Goal: Book appointment/travel/reservation

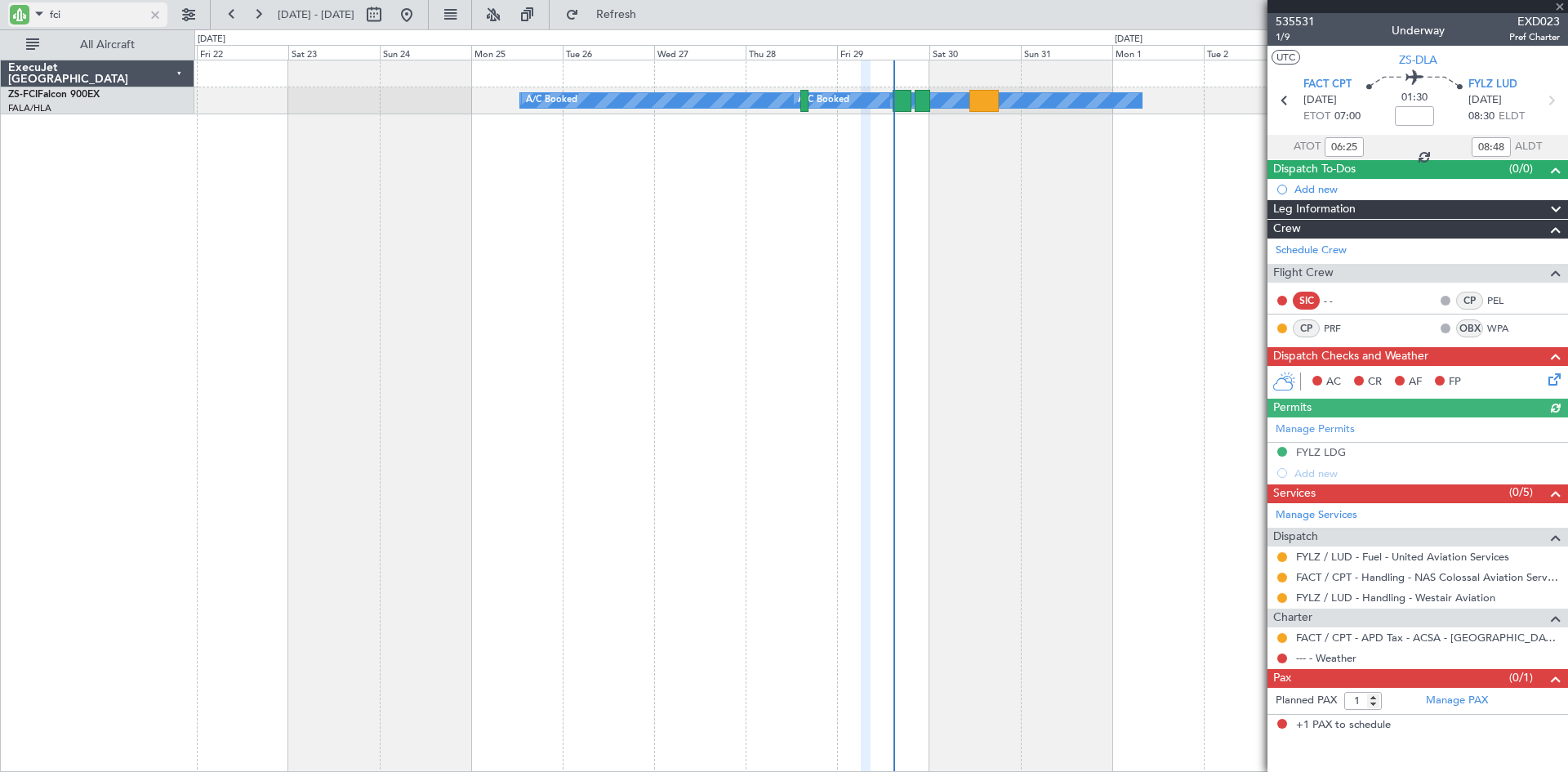
click at [155, 14] on div at bounding box center [155, 14] width 18 height 18
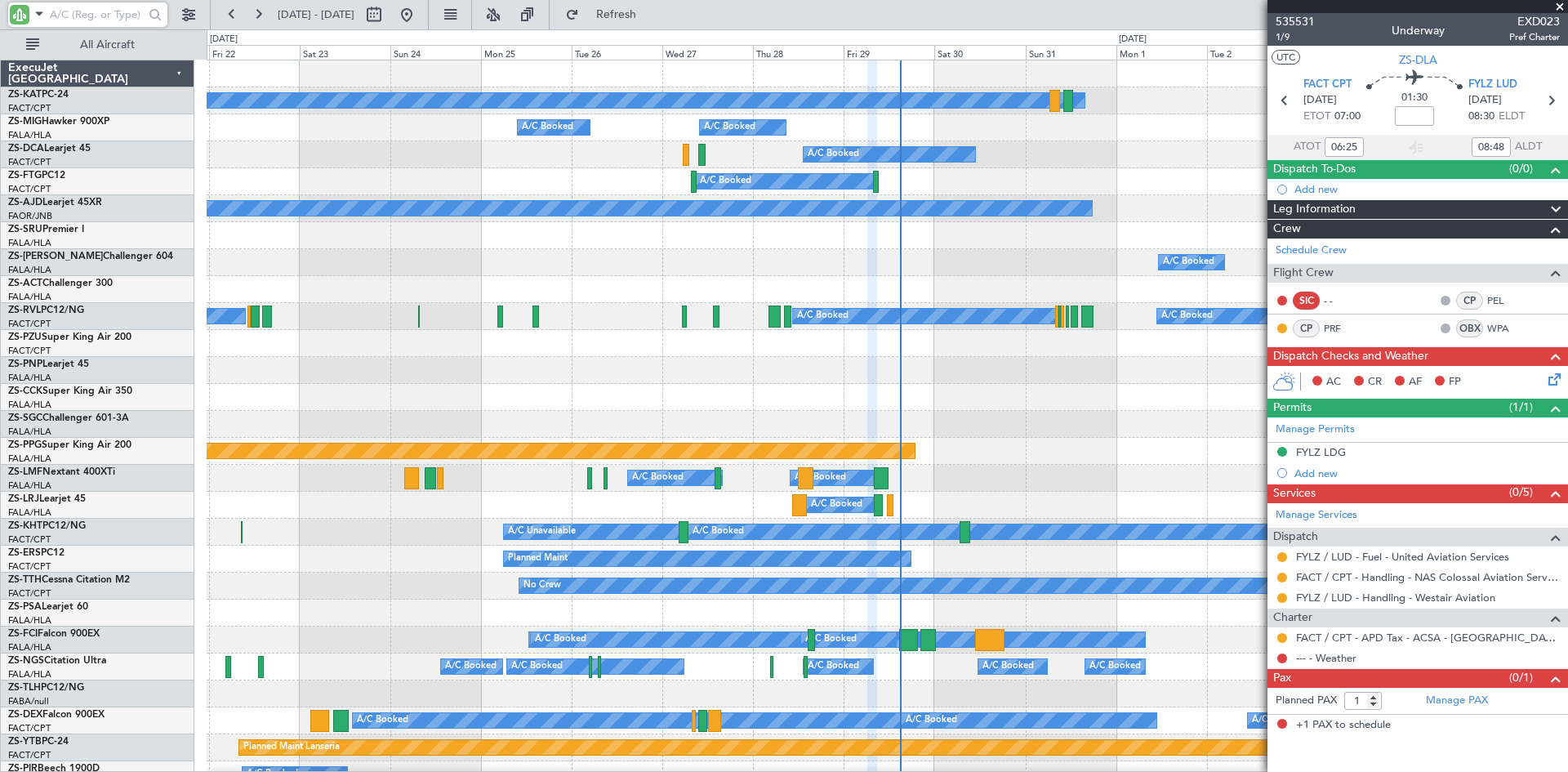
click at [74, 11] on input "text" at bounding box center [96, 15] width 94 height 25
type input "ftg"
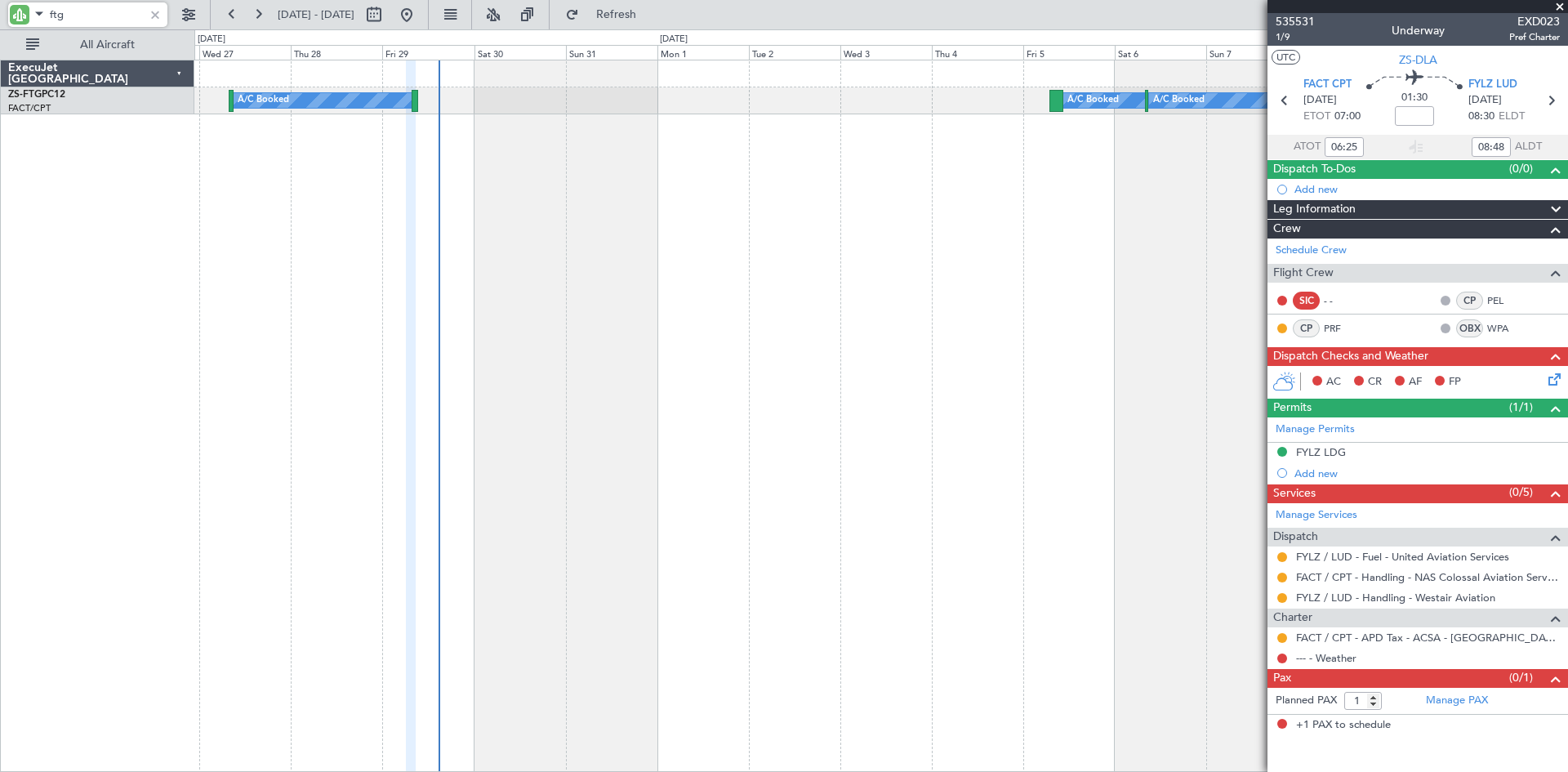
click at [659, 327] on div "A/C Booked A/C Booked A/C Booked A/C Booked A/C Booked" at bounding box center [881, 416] width 1373 height 712
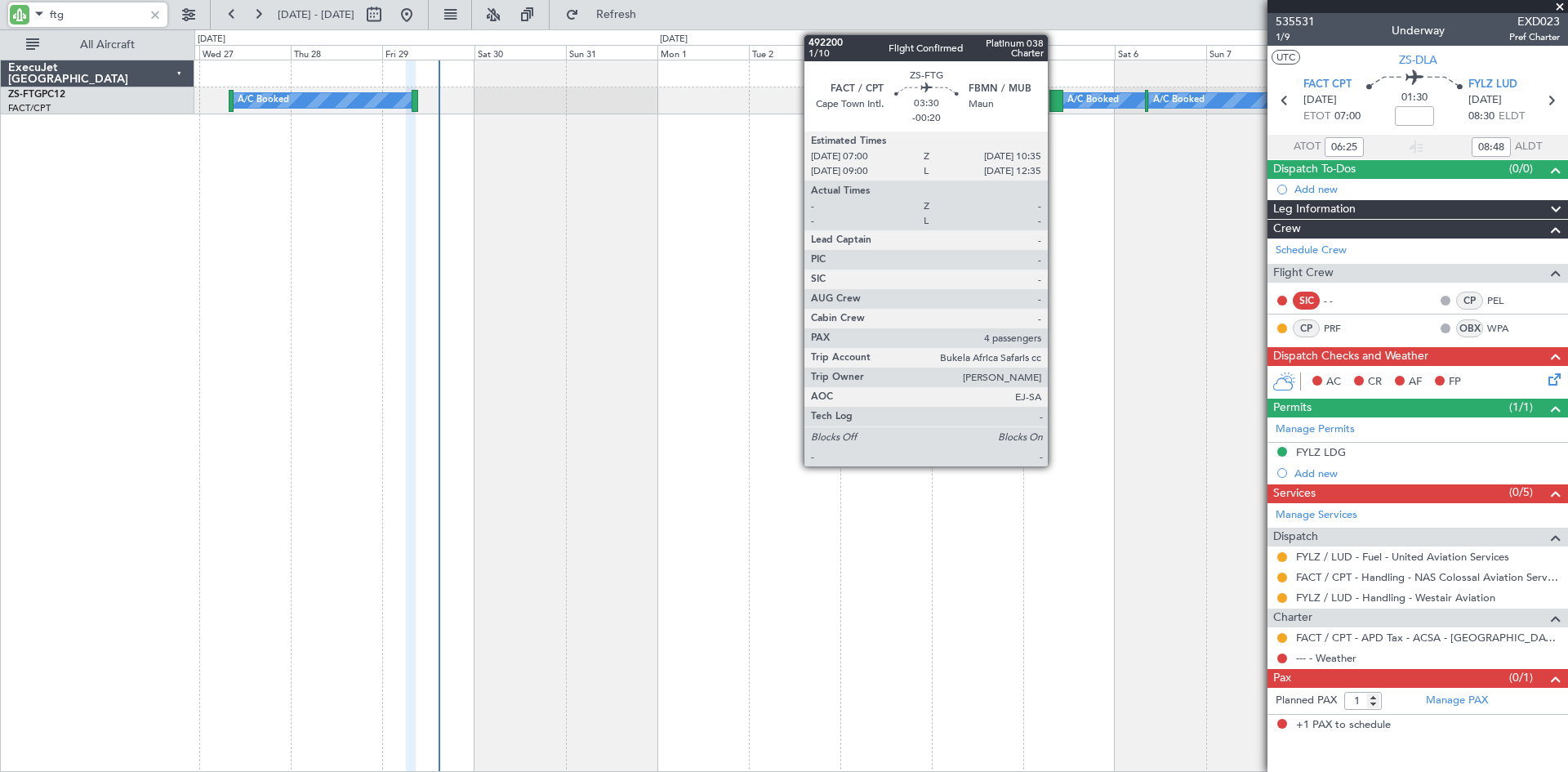
click at [1055, 92] on div at bounding box center [1055, 101] width 14 height 22
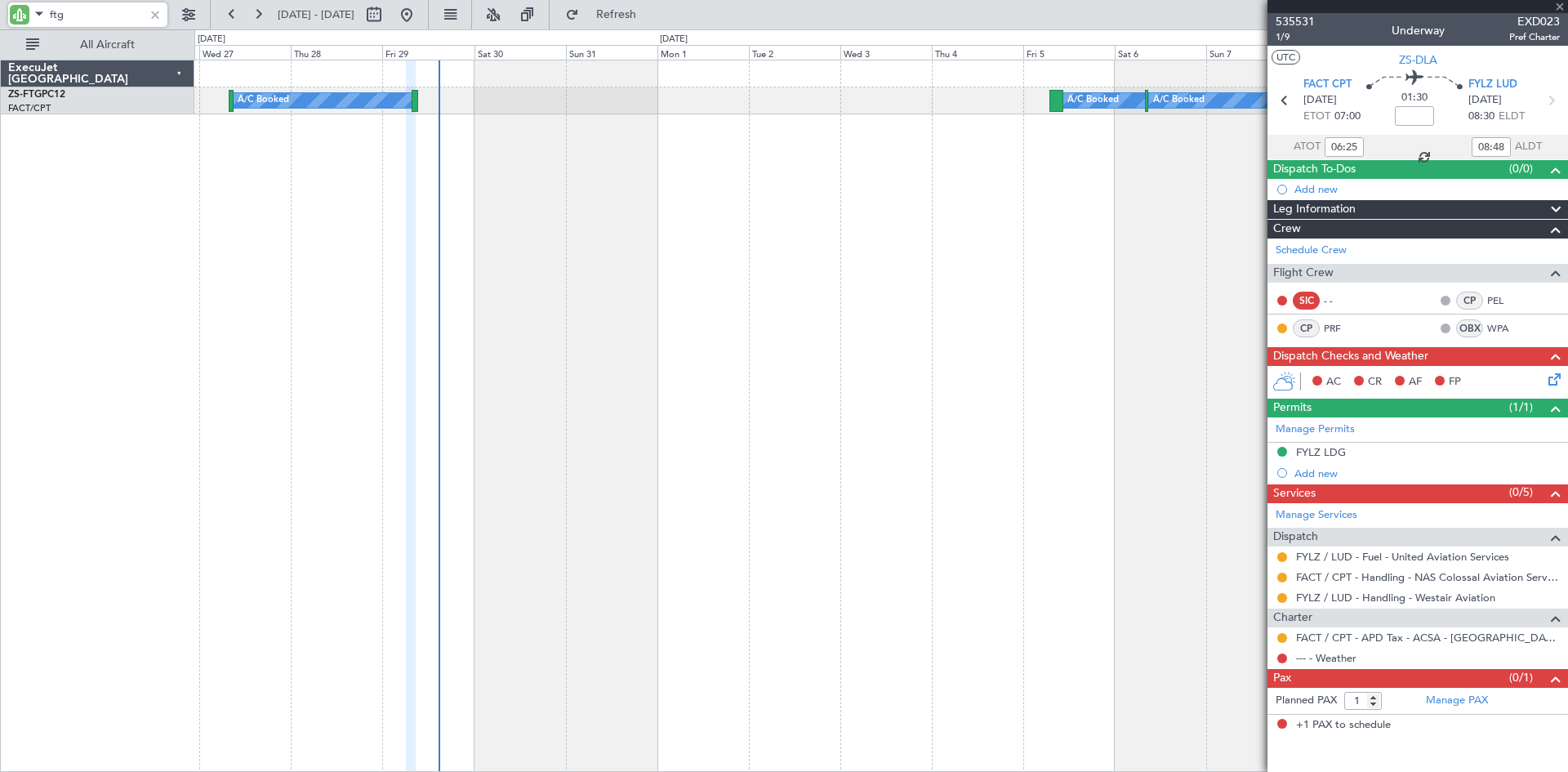
type input "-00:20"
type input "4"
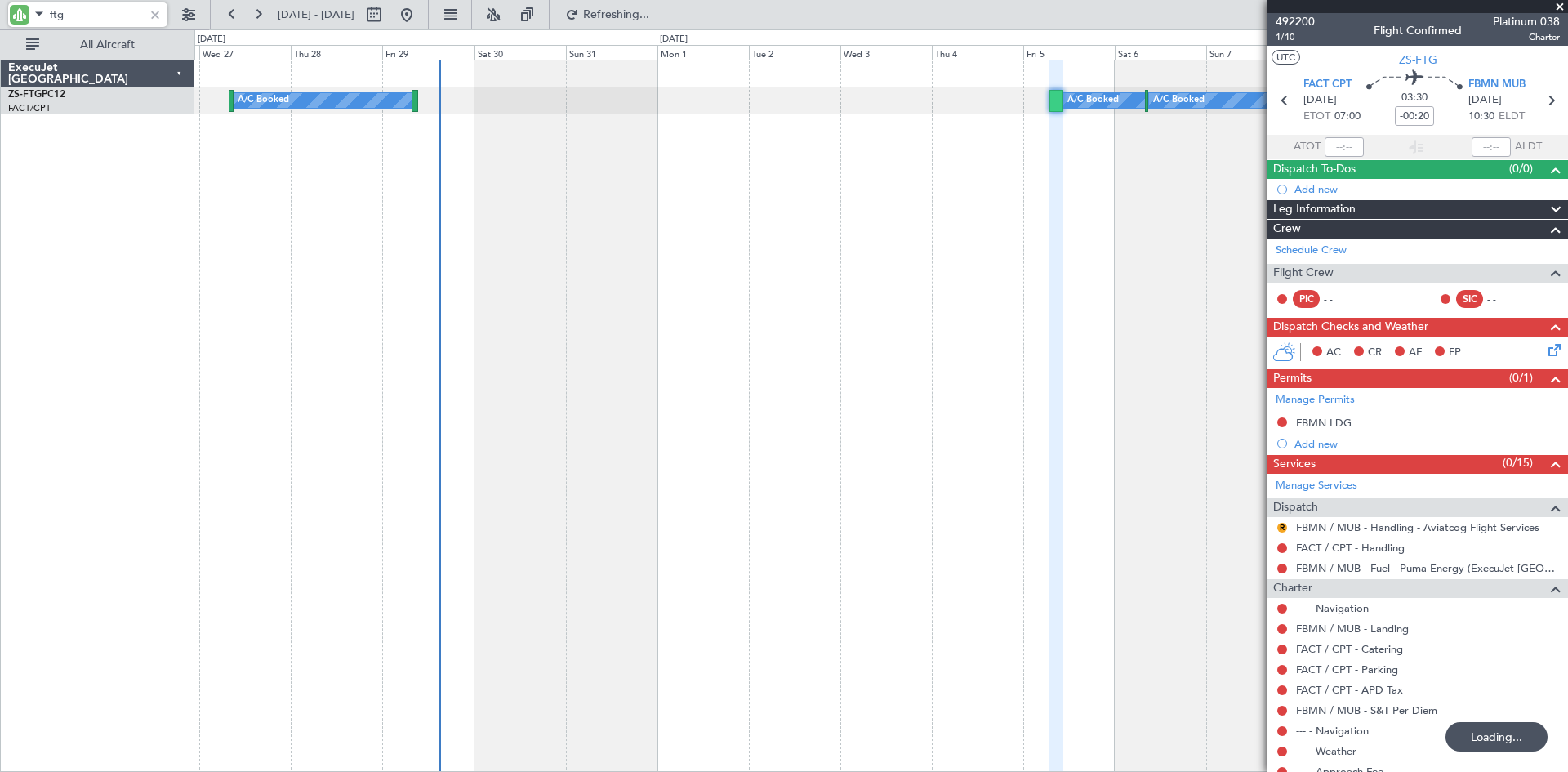
drag, startPoint x: 94, startPoint y: 14, endPoint x: 98, endPoint y: 0, distance: 14.6
click at [94, 9] on input "ftg" at bounding box center [96, 15] width 94 height 25
type input "f"
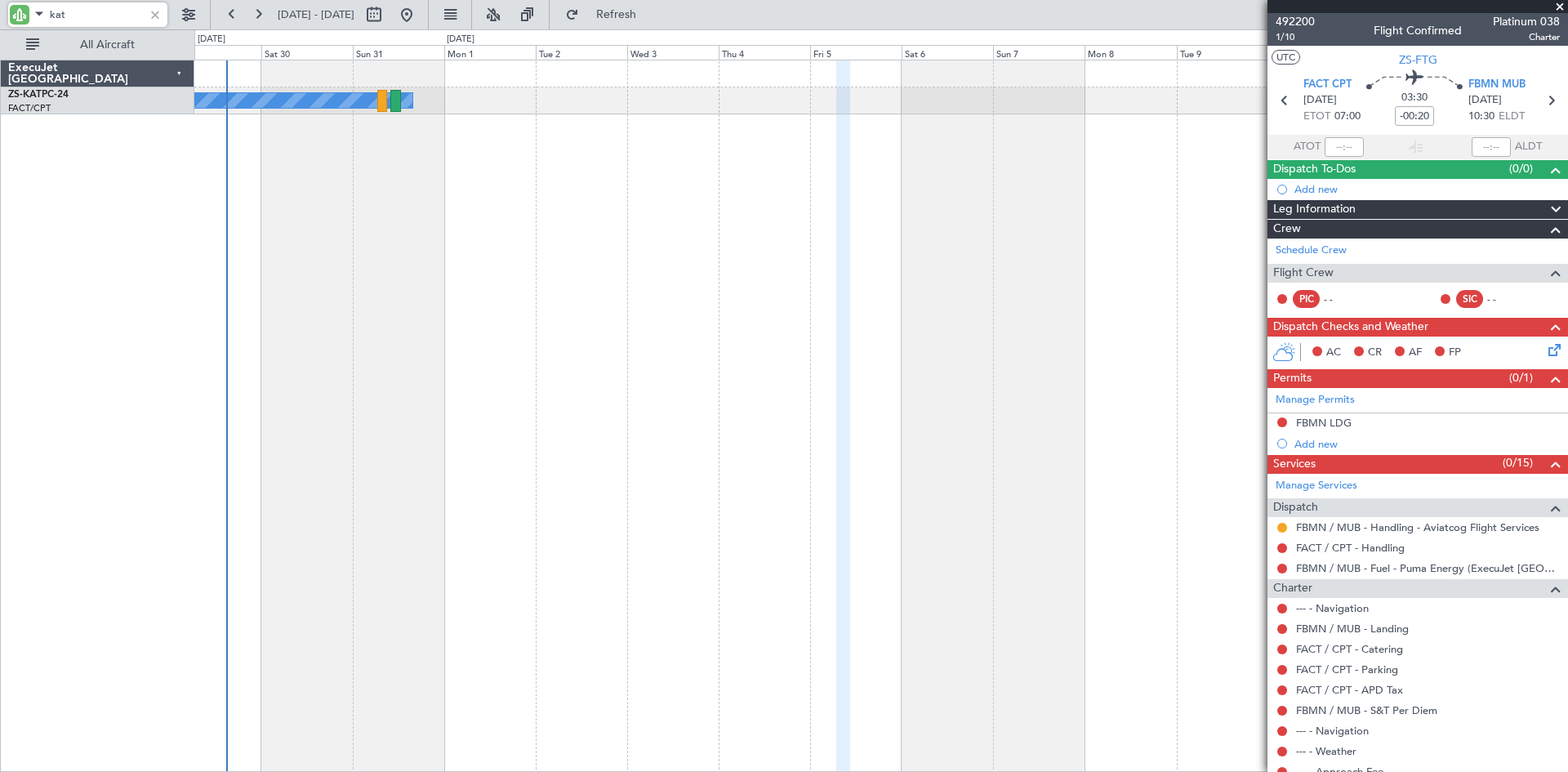
click at [731, 288] on div "A/C Unavailable" at bounding box center [881, 416] width 1373 height 712
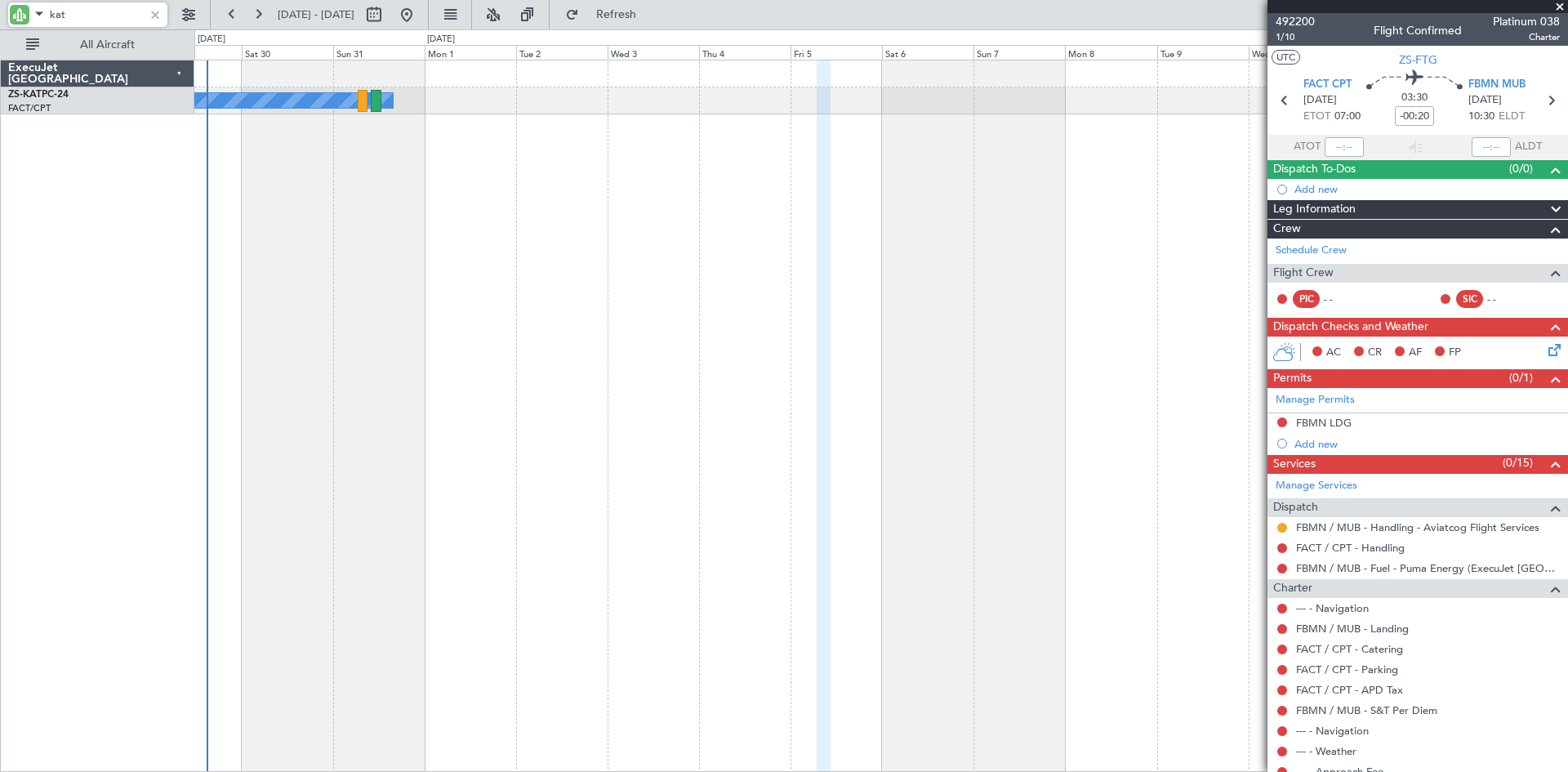
type input "kat"
click at [1559, 7] on span at bounding box center [1559, 7] width 16 height 14
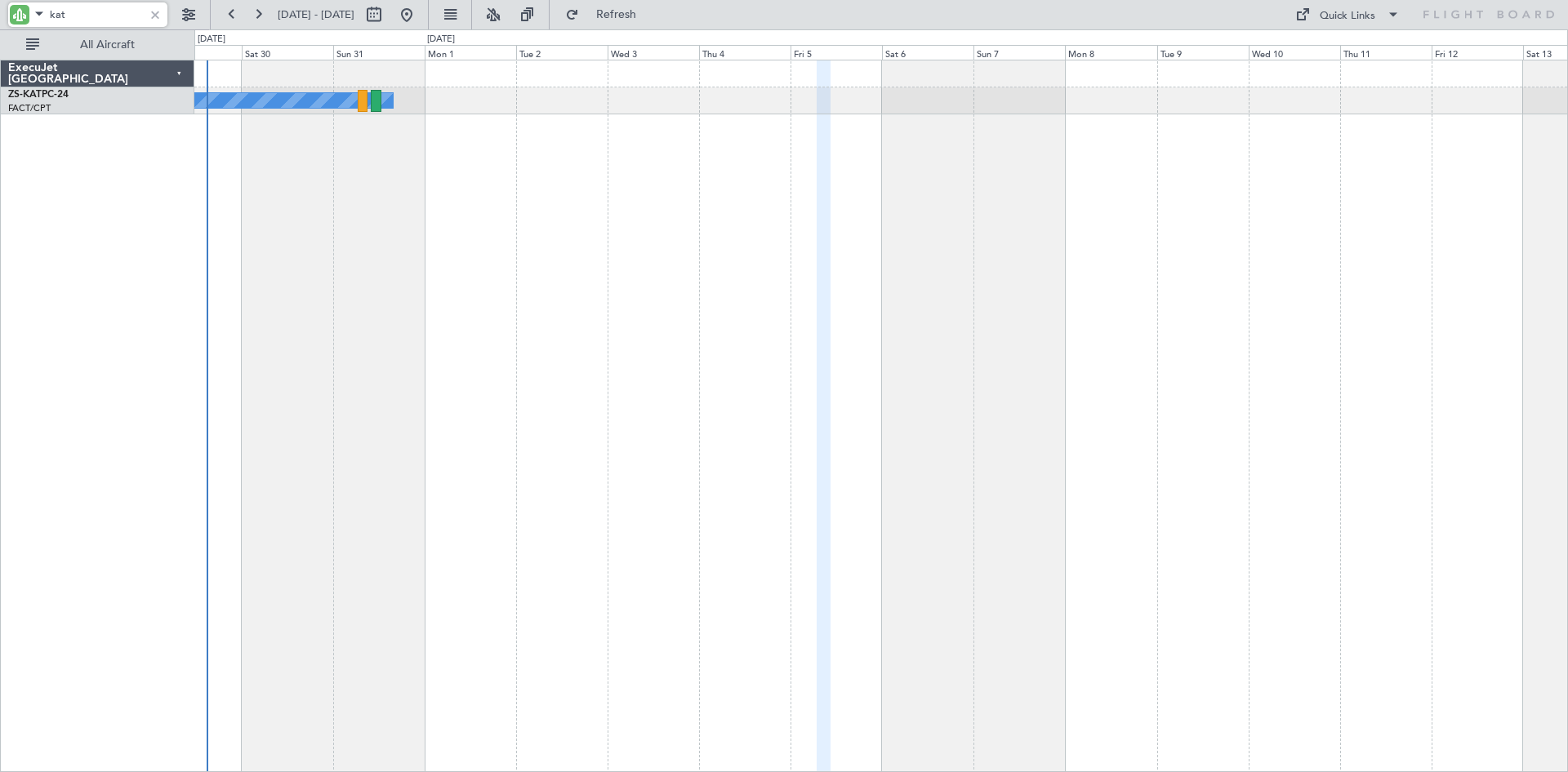
type input "0"
click at [387, 10] on button at bounding box center [374, 15] width 27 height 27
select select "8"
select select "2025"
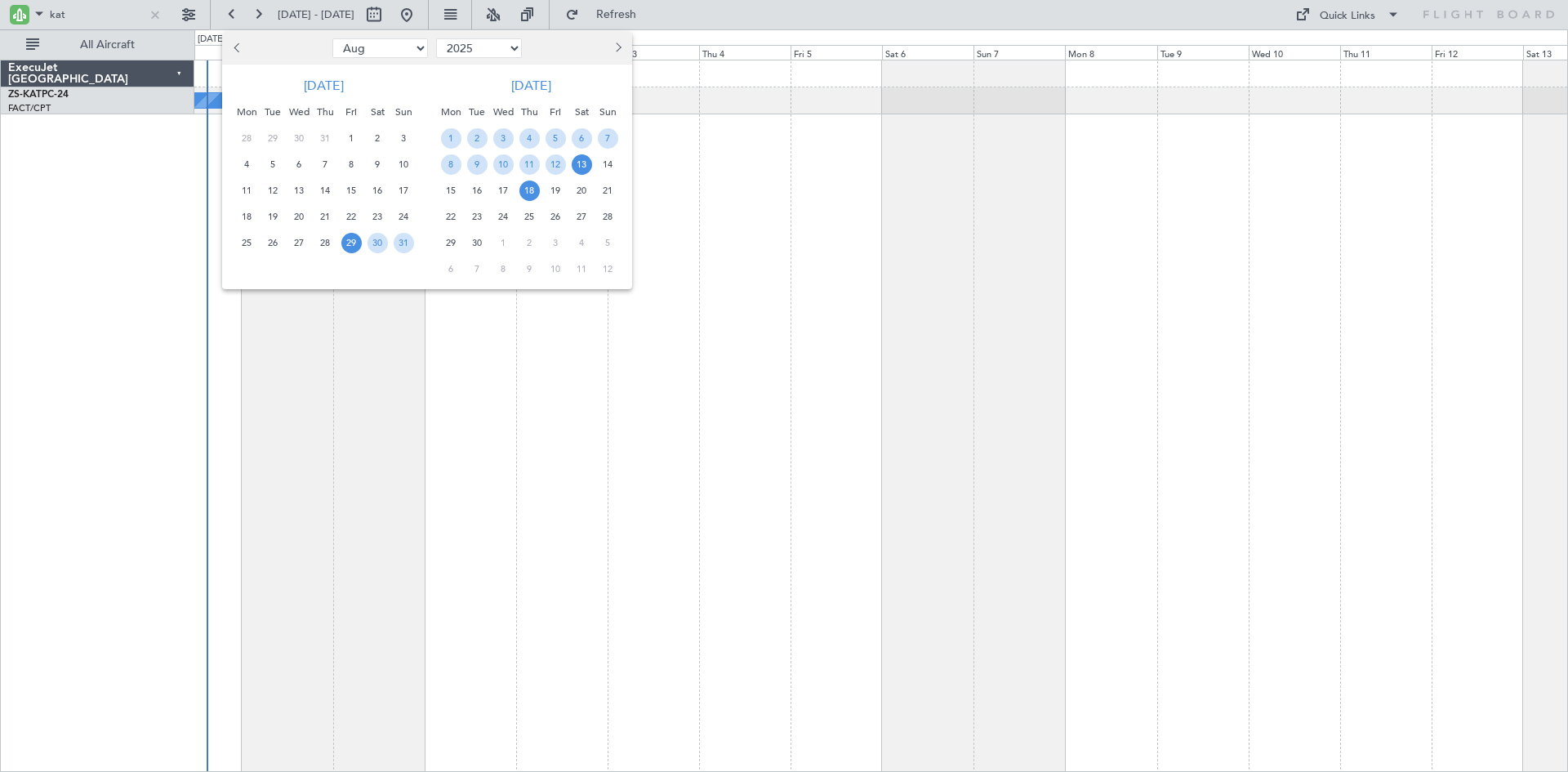
click at [530, 189] on span "18" at bounding box center [530, 191] width 21 height 21
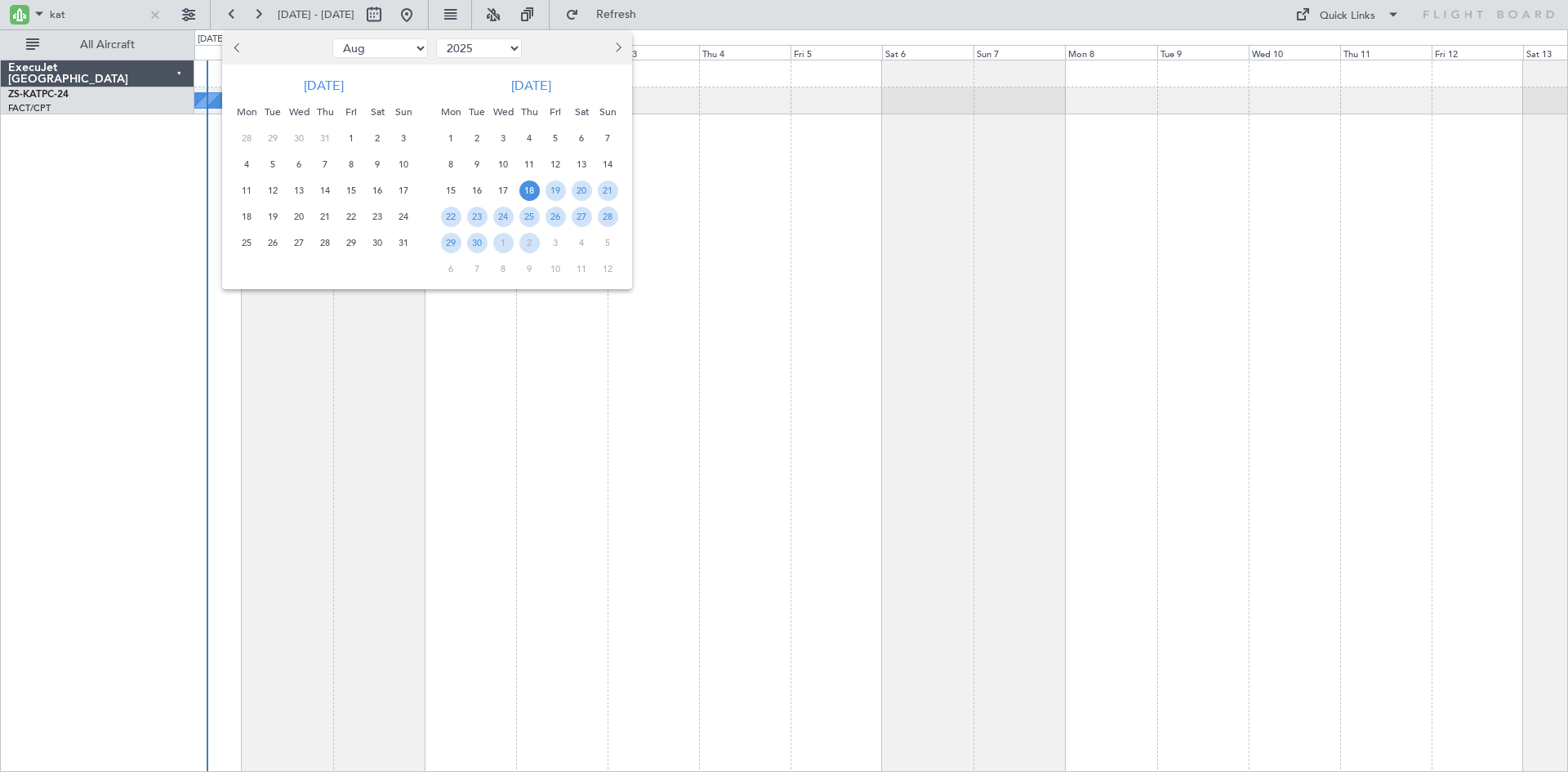
click at [530, 189] on span "18" at bounding box center [530, 191] width 21 height 21
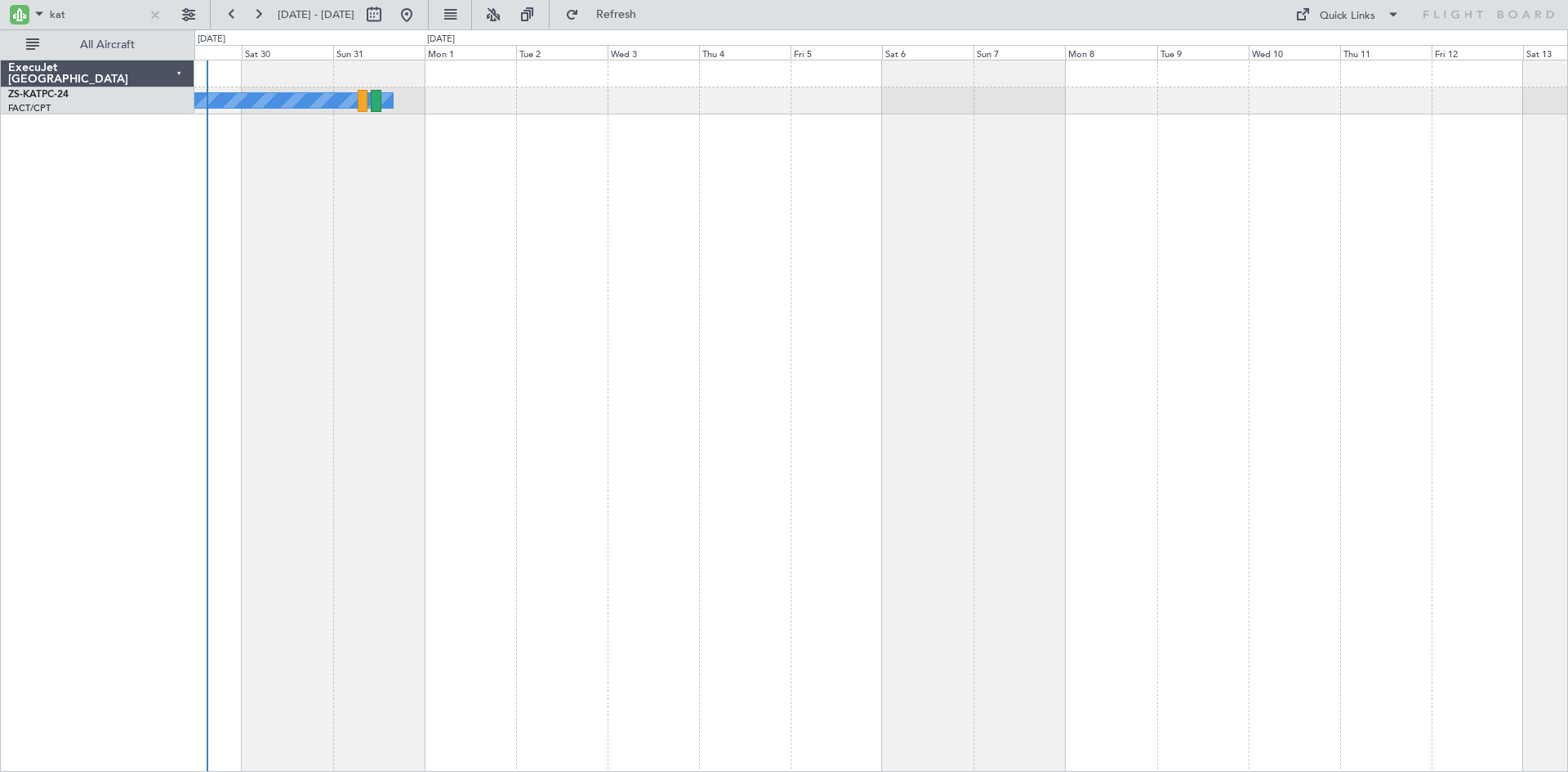
select select "9"
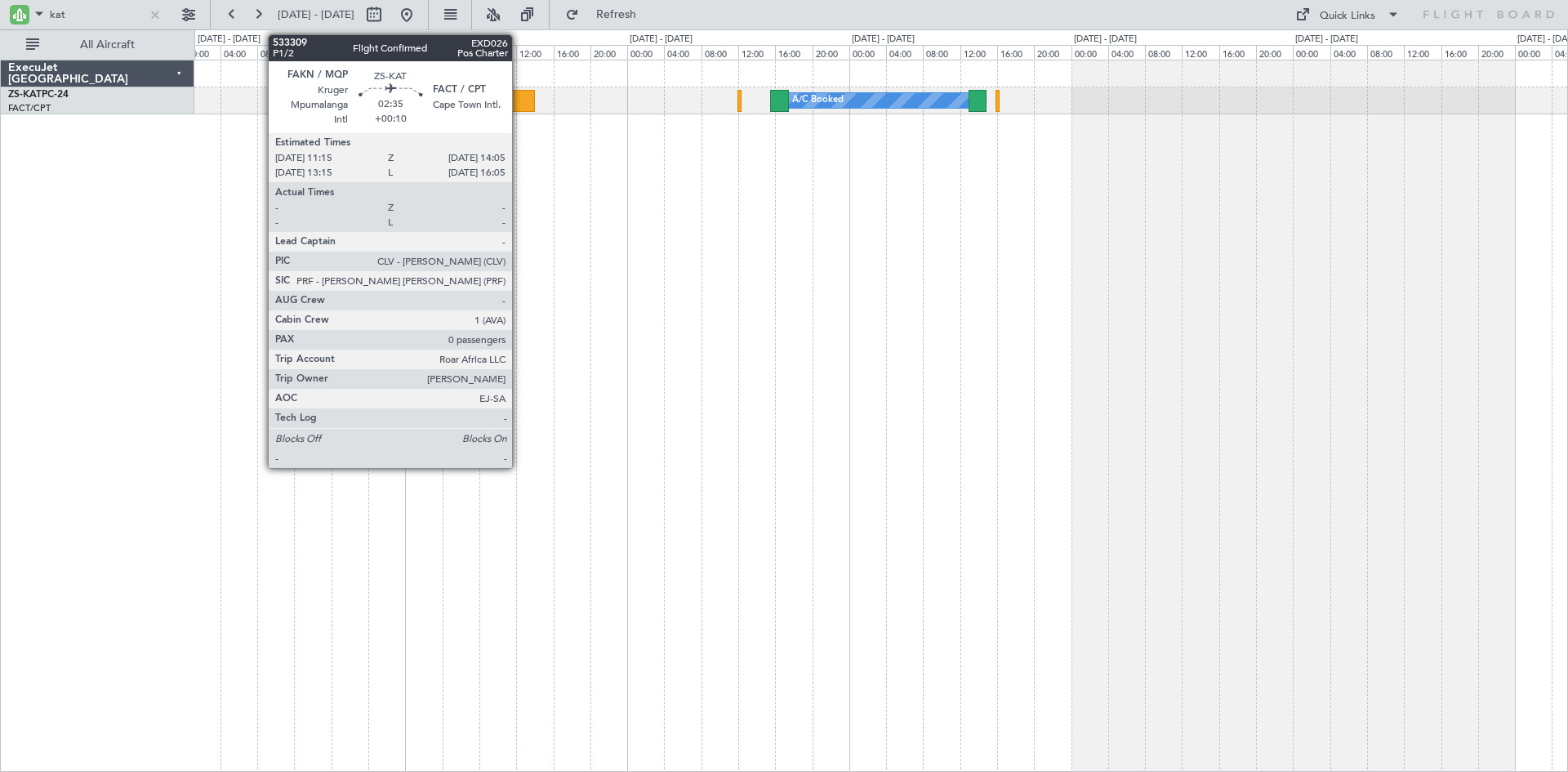
click at [519, 97] on div at bounding box center [522, 101] width 27 height 22
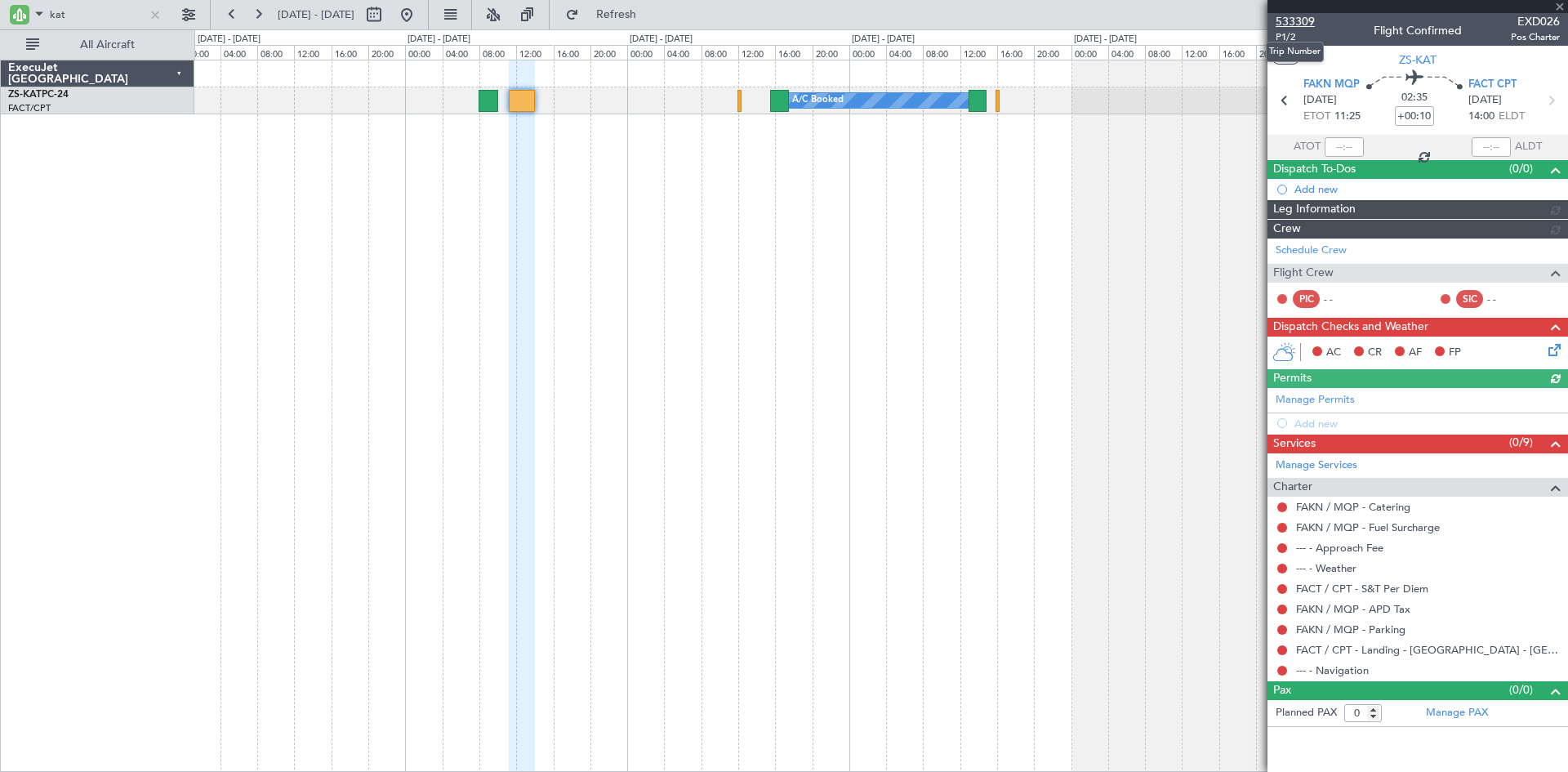
click at [1300, 20] on span "533309" at bounding box center [1295, 22] width 39 height 17
